Goal: Task Accomplishment & Management: Complete application form

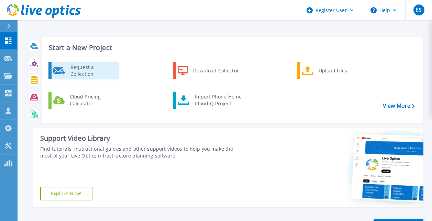
click at [100, 74] on div "Request a Collection" at bounding box center [92, 71] width 50 height 14
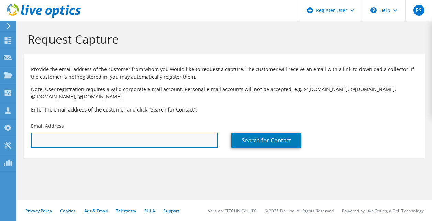
click at [102, 145] on input "text" at bounding box center [124, 140] width 187 height 15
click at [106, 141] on input "text" at bounding box center [124, 140] width 187 height 15
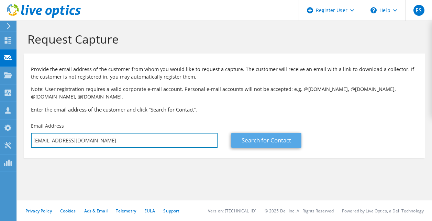
type input "[EMAIL_ADDRESS][DOMAIN_NAME]"
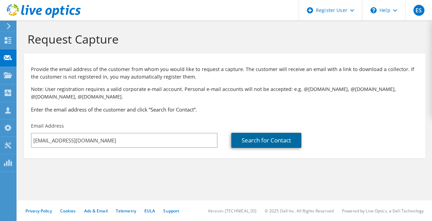
click at [249, 141] on link "Search for Contact" at bounding box center [266, 140] width 70 height 15
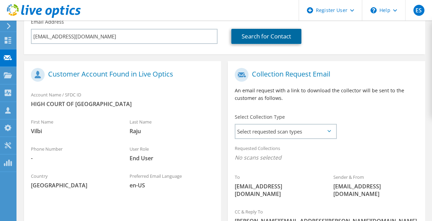
scroll to position [137, 0]
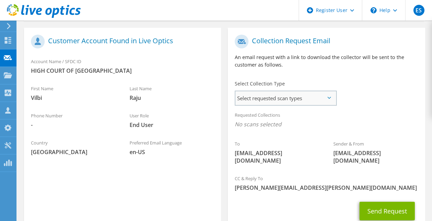
click at [250, 99] on span "Select requested scan types" at bounding box center [285, 98] width 100 height 14
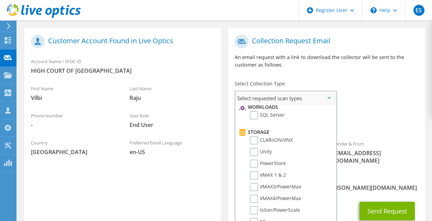
scroll to position [103, 0]
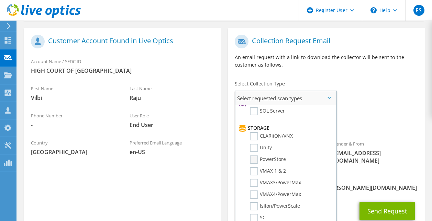
click at [255, 161] on label "PowerStore" at bounding box center [268, 160] width 36 height 8
click at [0, 0] on input "PowerStore" at bounding box center [0, 0] width 0 height 0
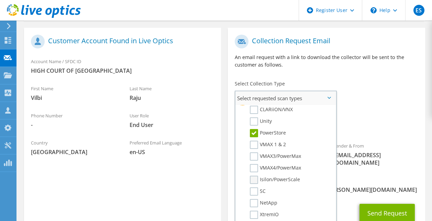
scroll to position [137, 0]
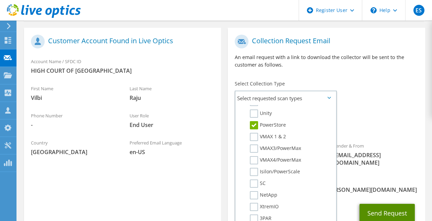
click at [376, 208] on button "Send Request" at bounding box center [386, 213] width 55 height 19
